Goal: Obtain resource: Obtain resource

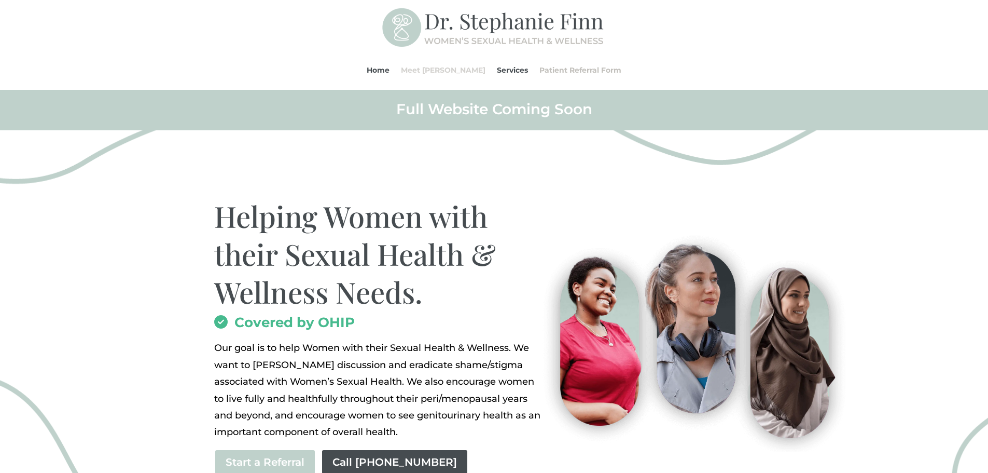
click at [438, 70] on link "Meet [PERSON_NAME]" at bounding box center [443, 69] width 85 height 39
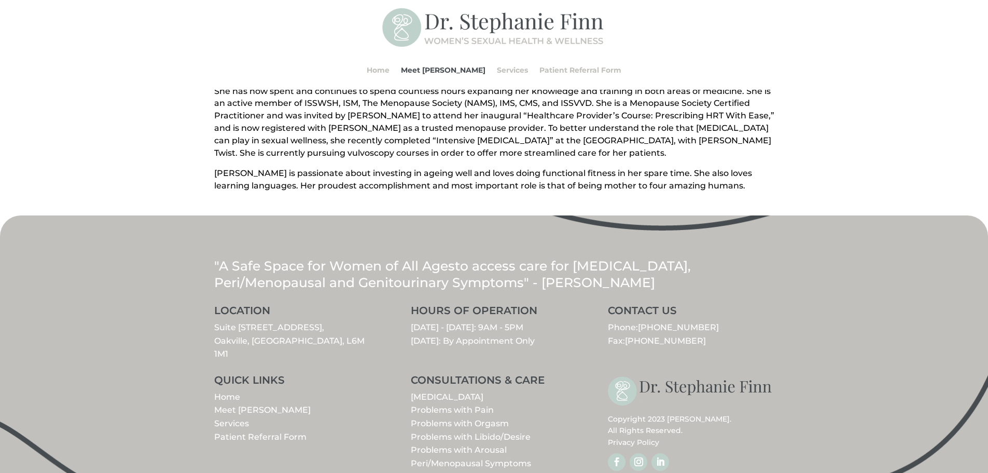
scroll to position [403, 0]
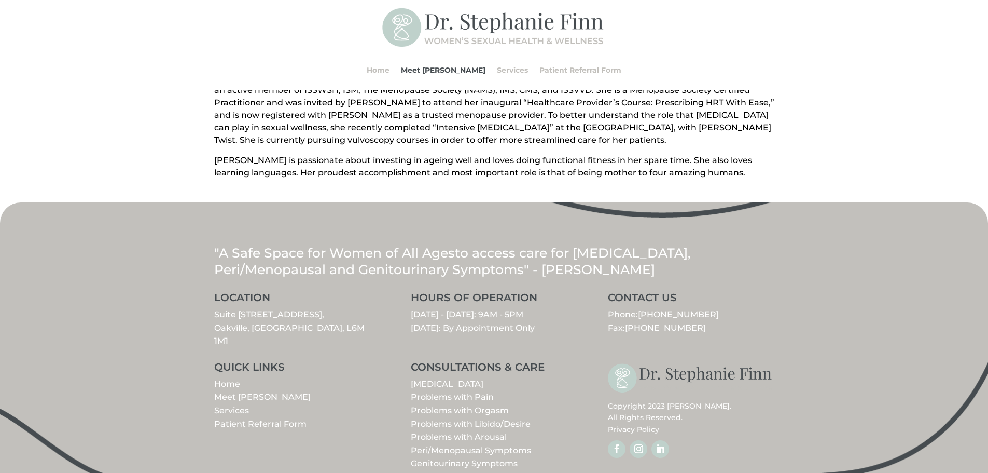
click at [243, 419] on link "Patient Referral Form" at bounding box center [260, 424] width 92 height 10
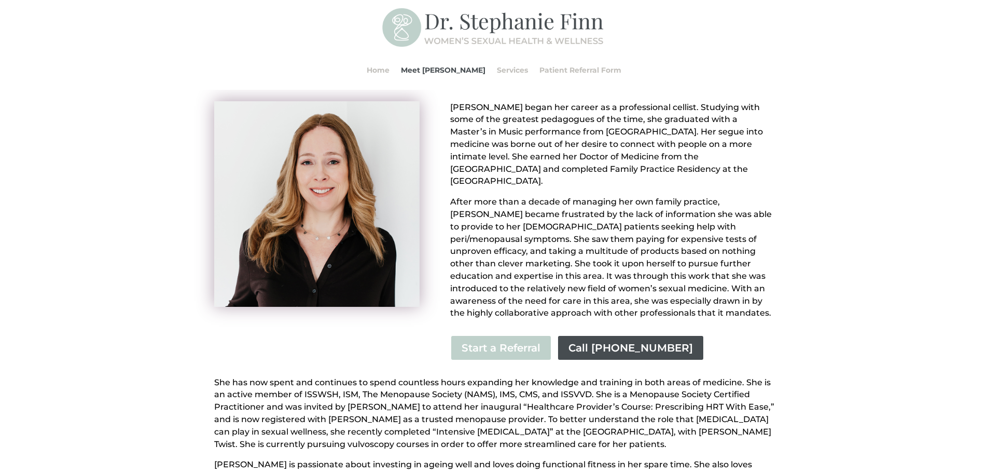
scroll to position [92, 0]
